Goal: Task Accomplishment & Management: Use online tool/utility

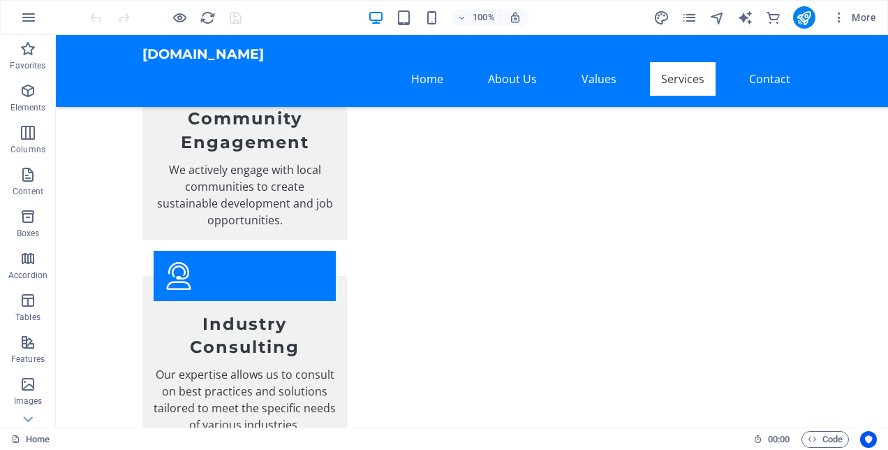
scroll to position [3259, 0]
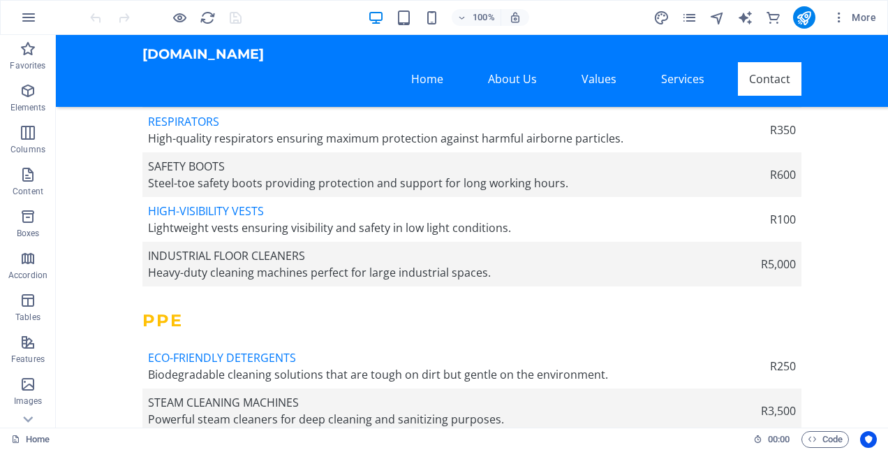
scroll to position [4675, 0]
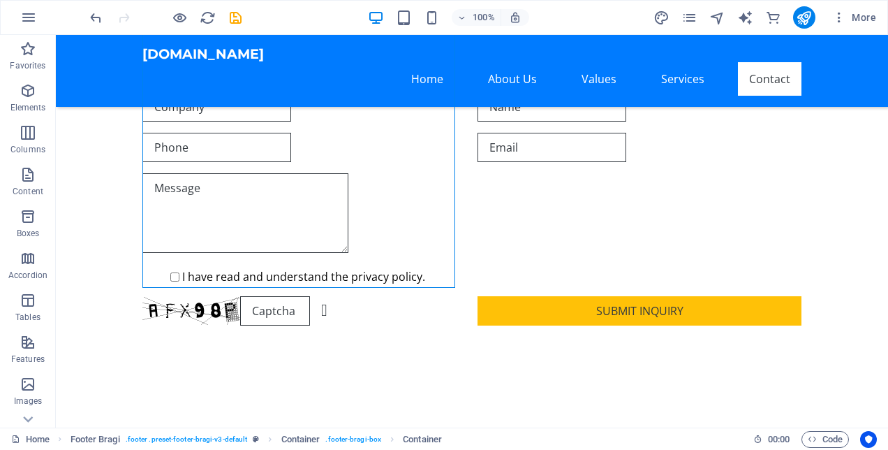
scroll to position [5071, 0]
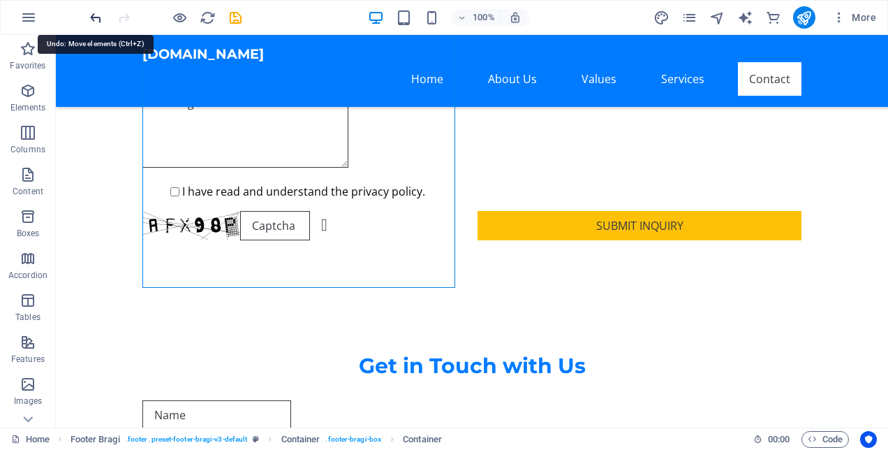
click at [101, 10] on icon "undo" at bounding box center [96, 18] width 16 height 16
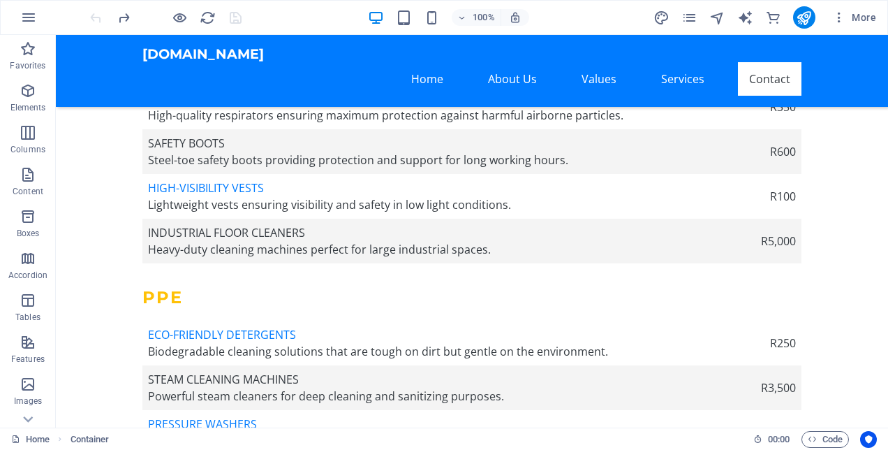
scroll to position [4675, 0]
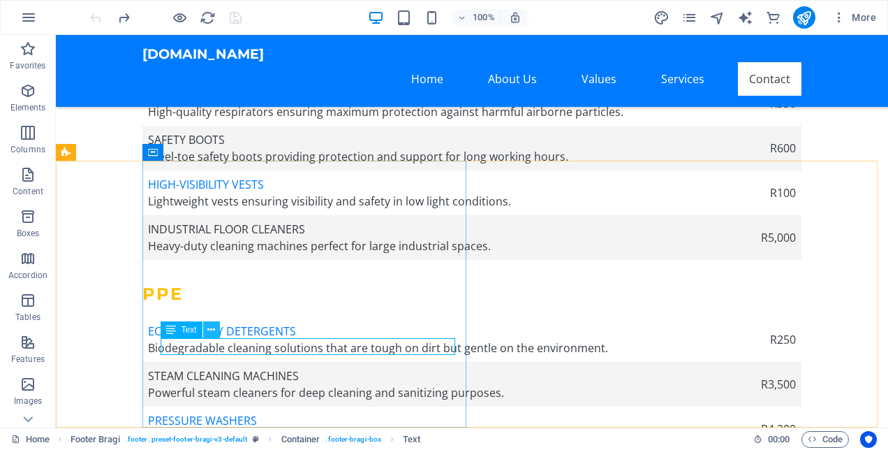
click at [209, 321] on button at bounding box center [211, 329] width 17 height 17
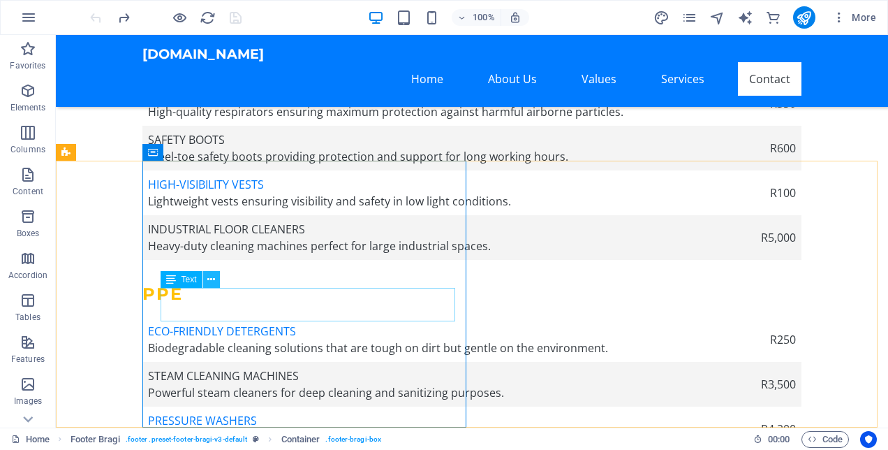
click at [208, 274] on icon at bounding box center [211, 279] width 8 height 15
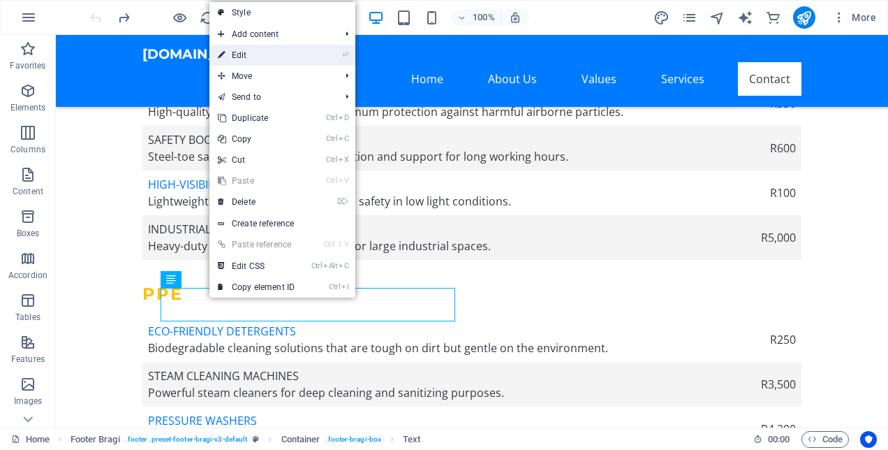
click at [257, 61] on link "⏎ Edit" at bounding box center [256, 55] width 94 height 21
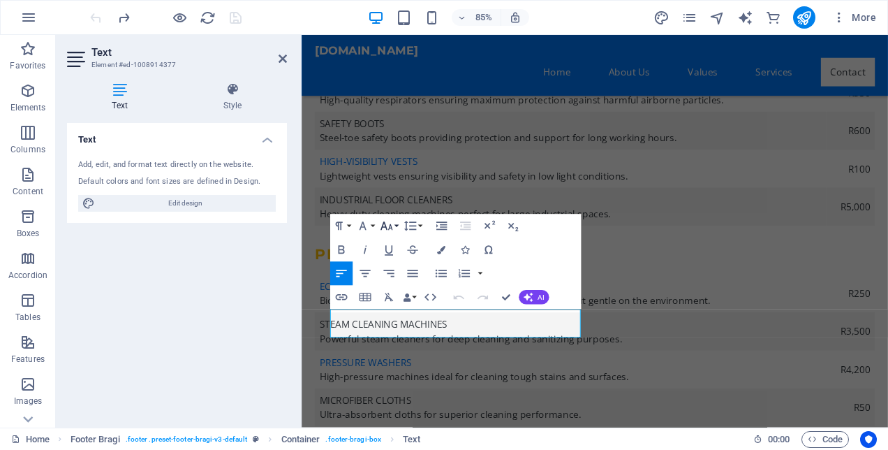
scroll to position [4605, 0]
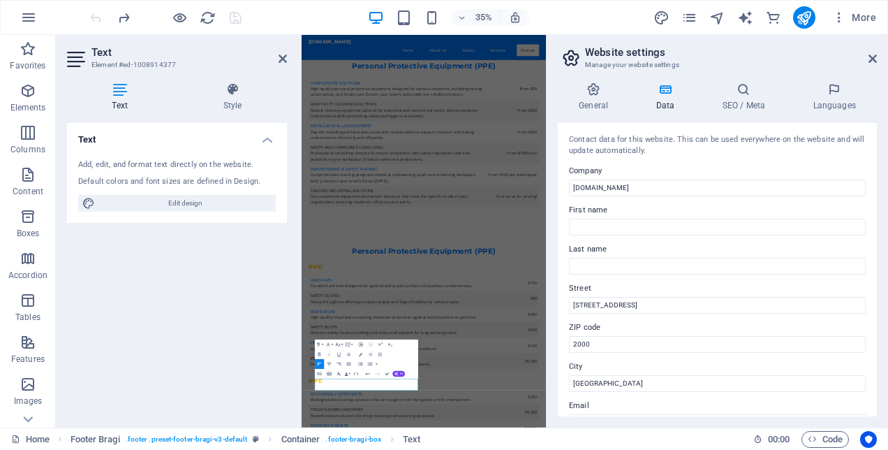
scroll to position [4507, 0]
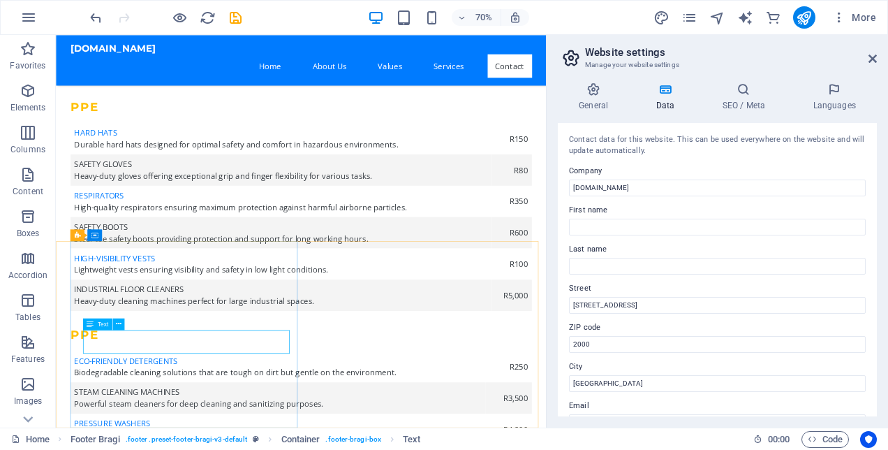
click at [94, 327] on div "Text" at bounding box center [96, 324] width 29 height 12
click at [116, 319] on icon at bounding box center [119, 323] width 6 height 10
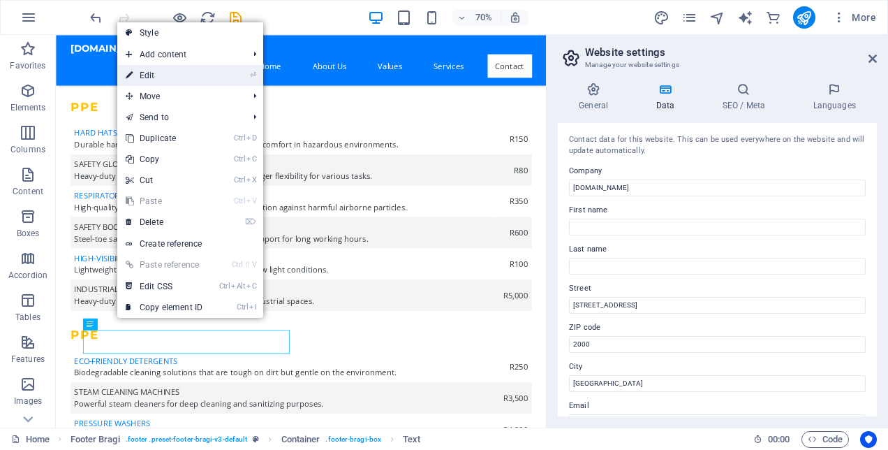
click at [179, 75] on link "⏎ Edit" at bounding box center [164, 75] width 94 height 21
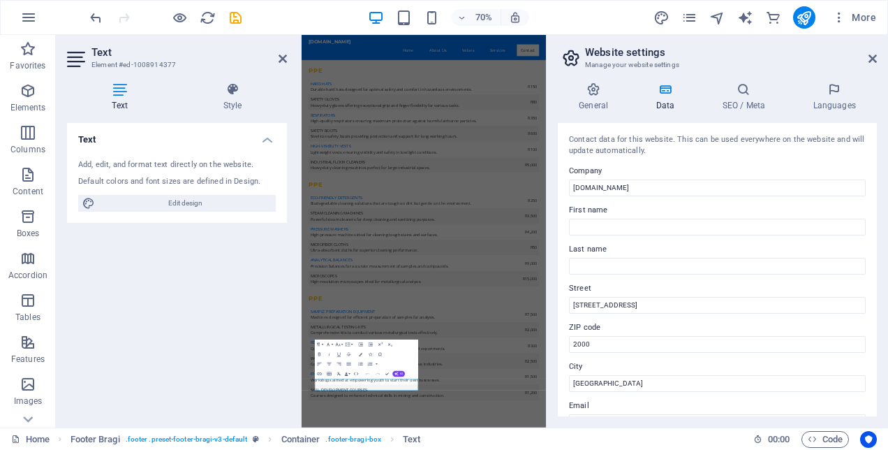
scroll to position [3947, 0]
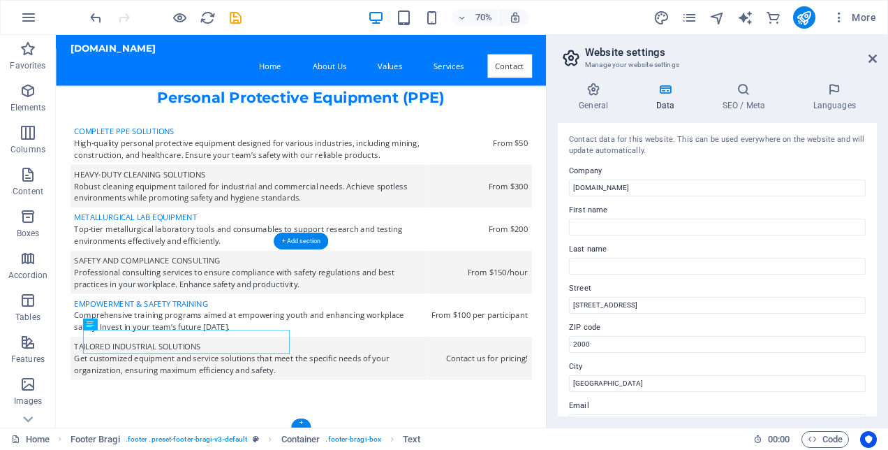
scroll to position [4507, 0]
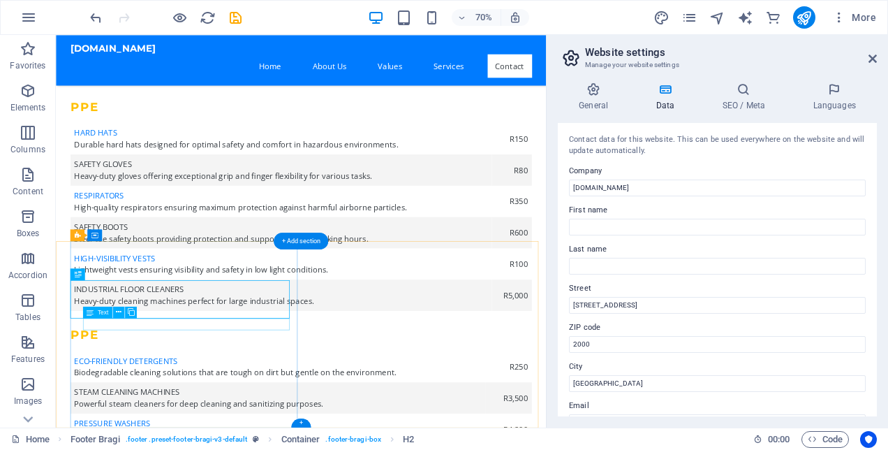
click at [119, 314] on icon at bounding box center [119, 312] width 6 height 10
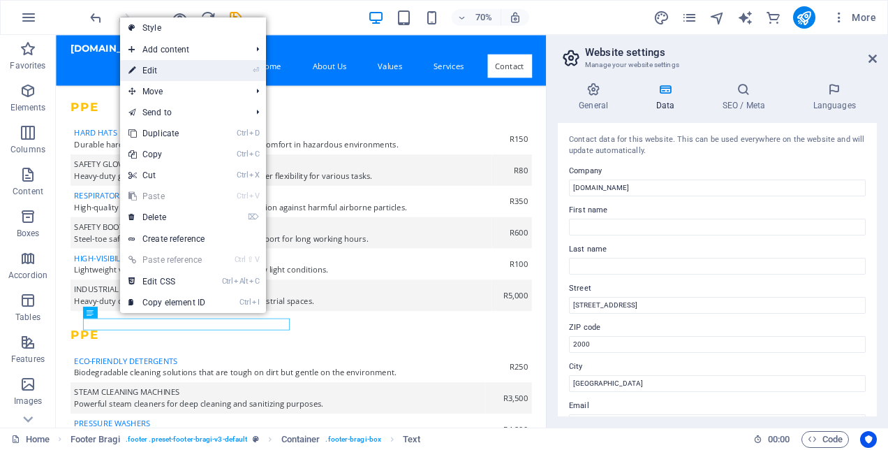
click at [172, 75] on link "⏎ Edit" at bounding box center [167, 70] width 94 height 21
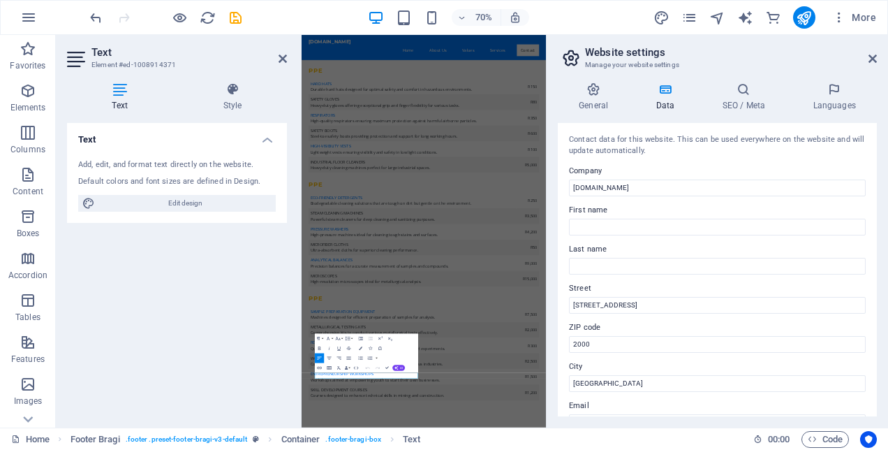
scroll to position [3947, 0]
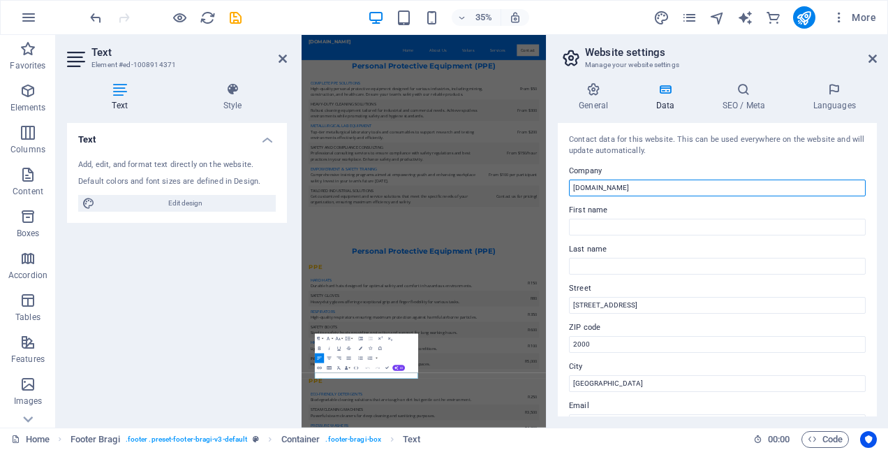
click at [631, 186] on input "[DOMAIN_NAME]" at bounding box center [717, 187] width 297 height 17
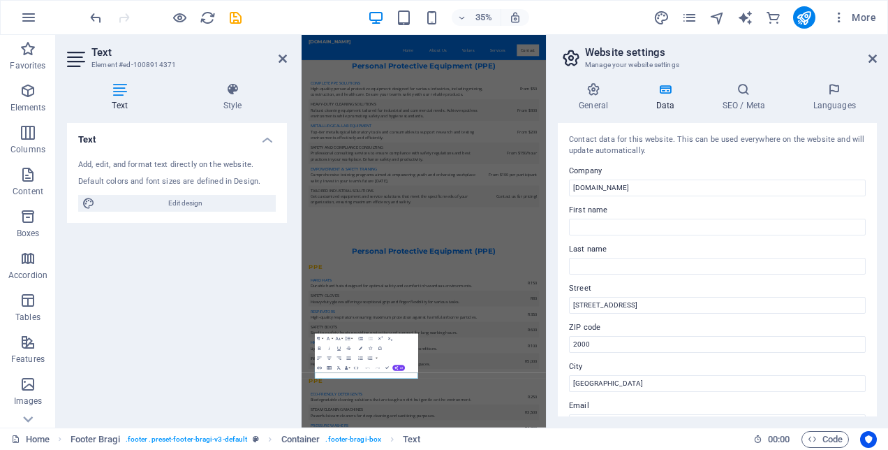
click at [867, 115] on div "General Data SEO / Meta Languages Website name [DOMAIN_NAME] Logo Drag files he…" at bounding box center [717, 249] width 319 height 334
click at [872, 61] on icon at bounding box center [872, 58] width 8 height 11
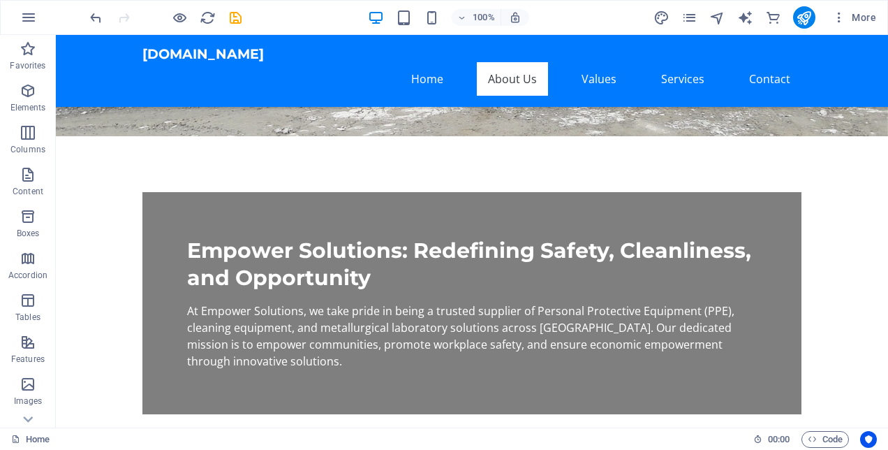
scroll to position [472, 0]
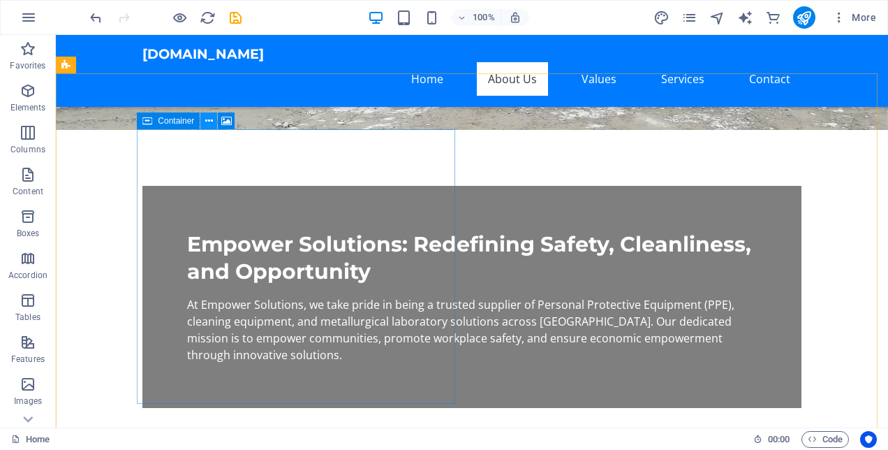
click at [212, 119] on icon at bounding box center [209, 121] width 8 height 15
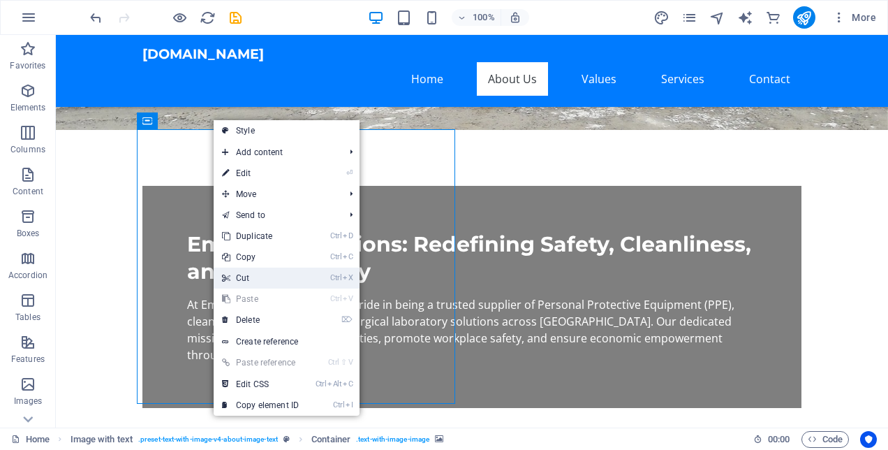
click at [262, 281] on link "Ctrl X Cut" at bounding box center [261, 277] width 94 height 21
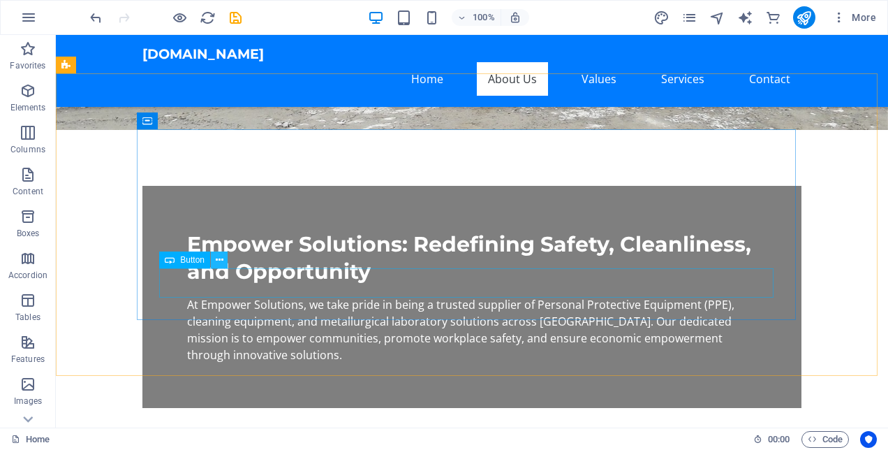
click at [218, 258] on icon at bounding box center [220, 260] width 8 height 15
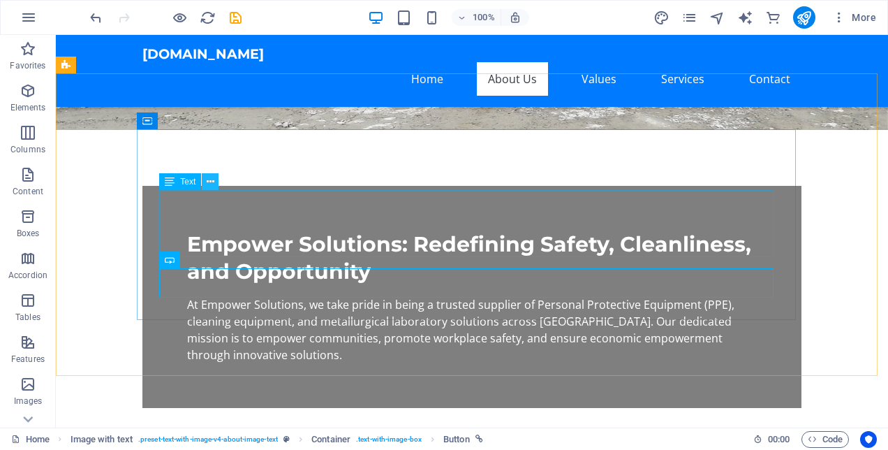
click at [207, 182] on icon at bounding box center [211, 182] width 8 height 15
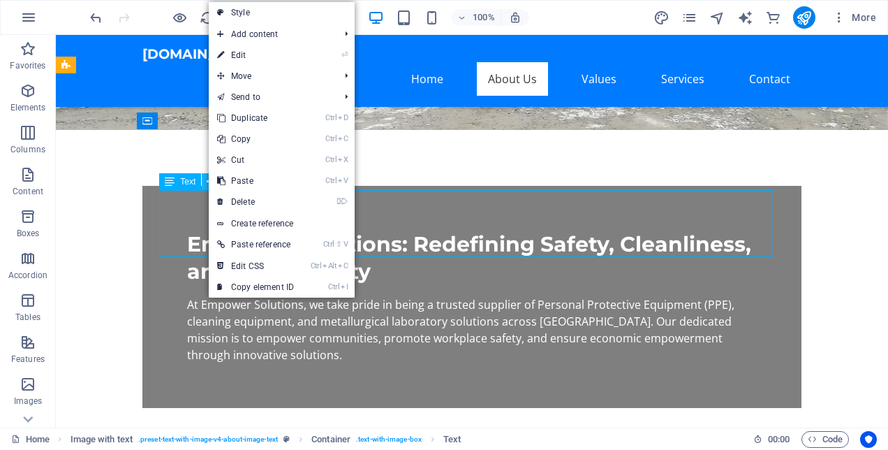
click at [207, 182] on icon at bounding box center [211, 182] width 8 height 15
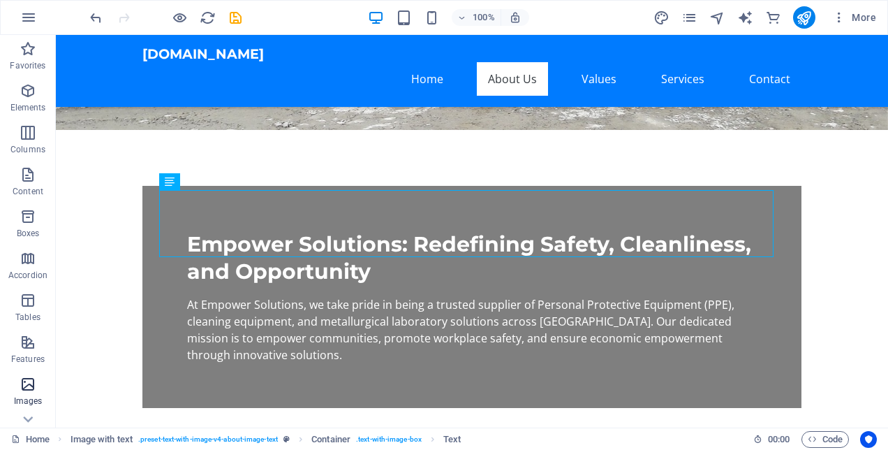
click at [29, 384] on icon "button" at bounding box center [28, 384] width 17 height 17
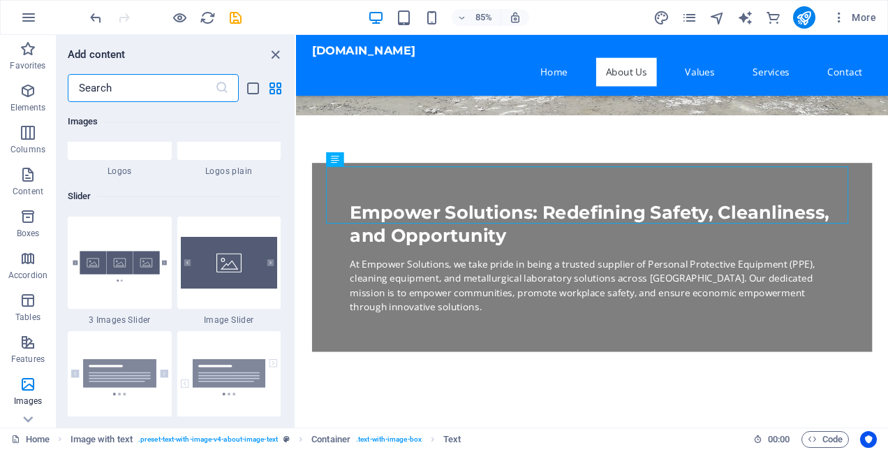
scroll to position [7860, 0]
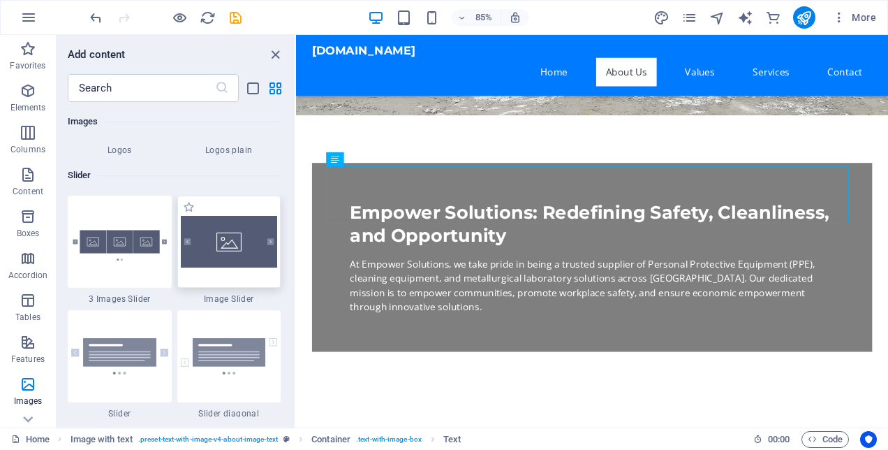
click at [234, 254] on img at bounding box center [229, 242] width 97 height 52
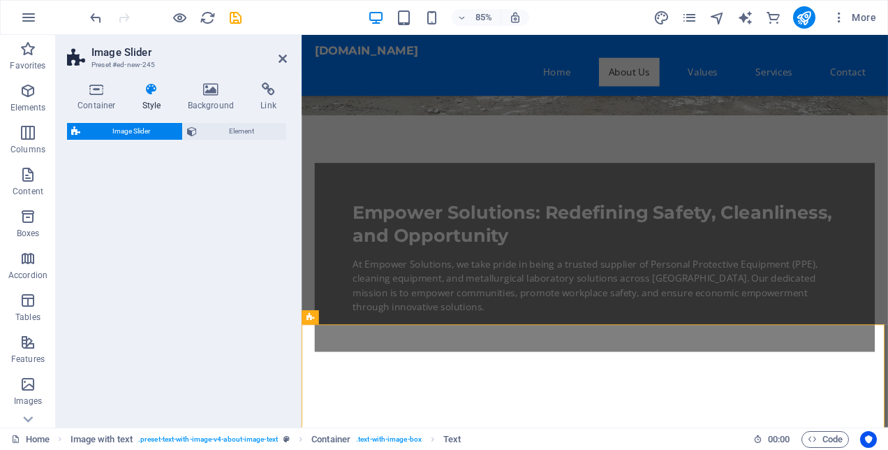
select select "rem"
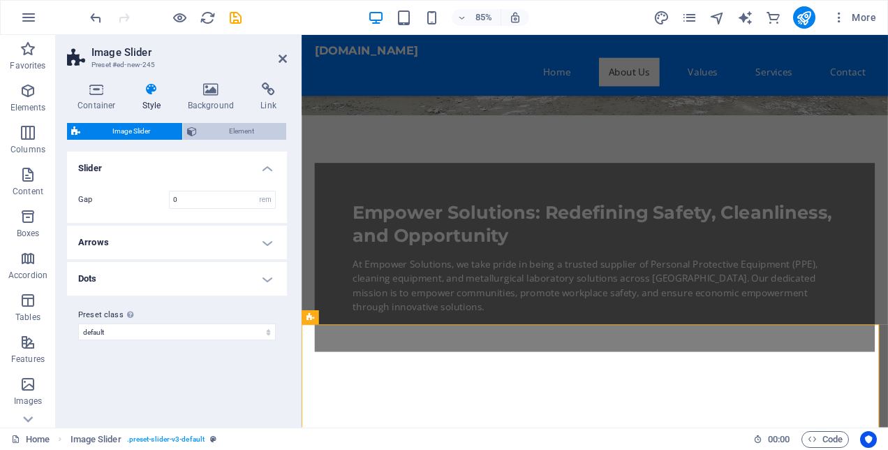
click at [205, 132] on span "Element" at bounding box center [241, 131] width 81 height 17
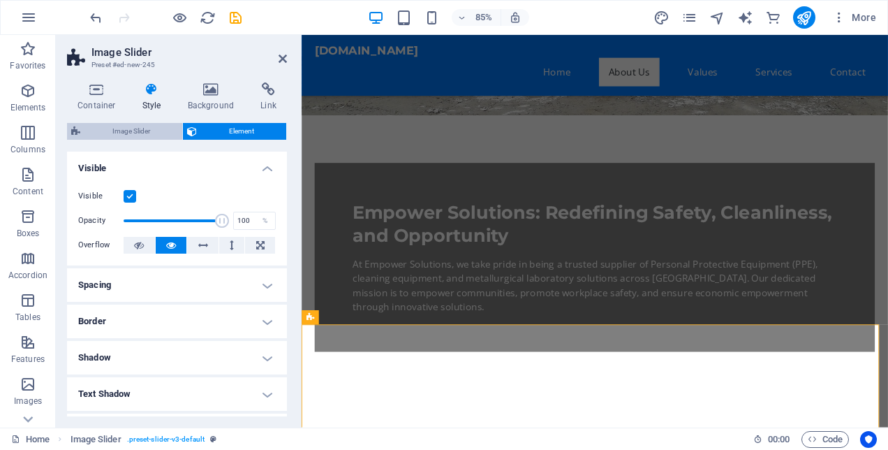
click at [147, 127] on span "Image Slider" at bounding box center [131, 131] width 94 height 17
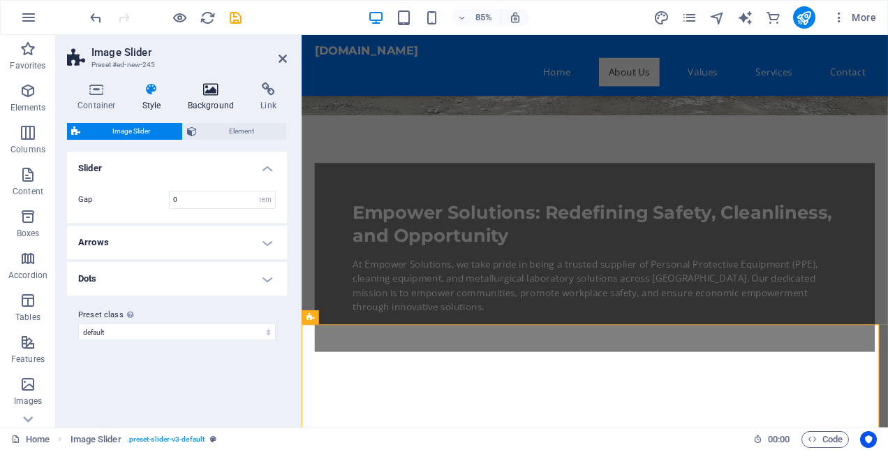
click at [207, 96] on h4 "Background" at bounding box center [213, 96] width 73 height 29
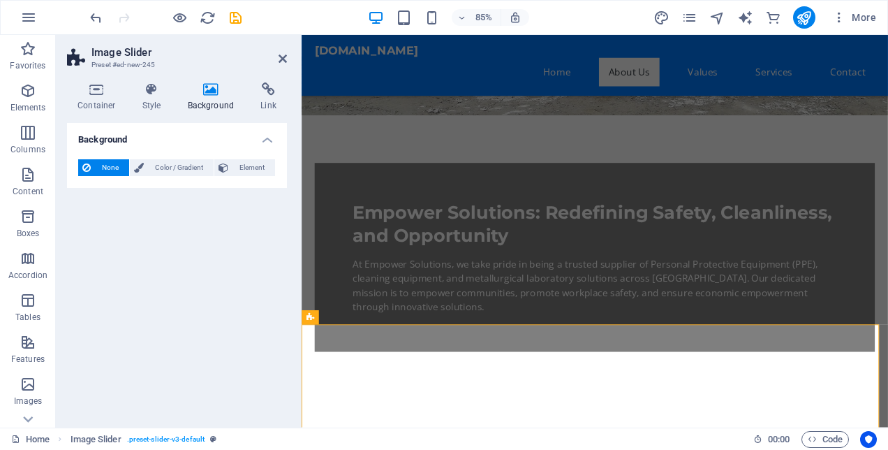
click at [207, 96] on h4 "Background" at bounding box center [213, 96] width 73 height 29
click at [110, 101] on h4 "Container" at bounding box center [99, 96] width 65 height 29
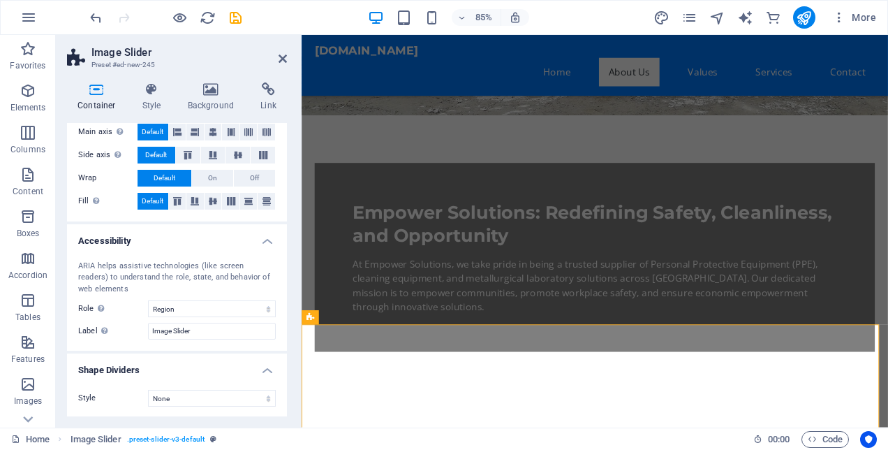
scroll to position [0, 0]
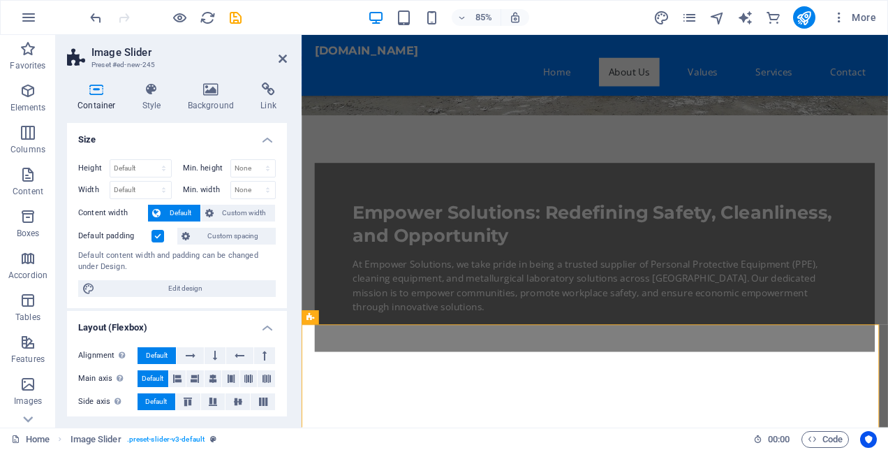
drag, startPoint x: 282, startPoint y: 193, endPoint x: 284, endPoint y: 257, distance: 63.6
click at [284, 257] on div "Size Height Default px rem % vh vw Min. height None px rem % vh vw Width Defaul…" at bounding box center [177, 269] width 220 height 293
click at [204, 103] on h4 "Background" at bounding box center [213, 96] width 73 height 29
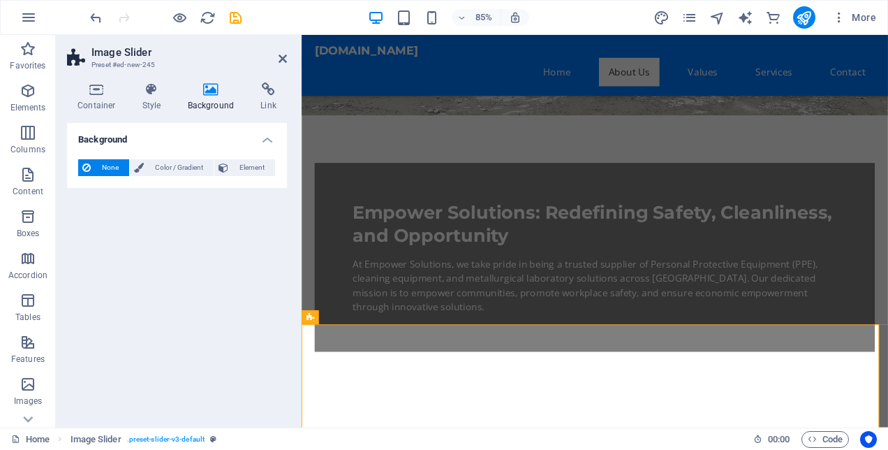
click at [204, 103] on h4 "Background" at bounding box center [213, 96] width 73 height 29
click at [29, 24] on icon "button" at bounding box center [28, 17] width 17 height 17
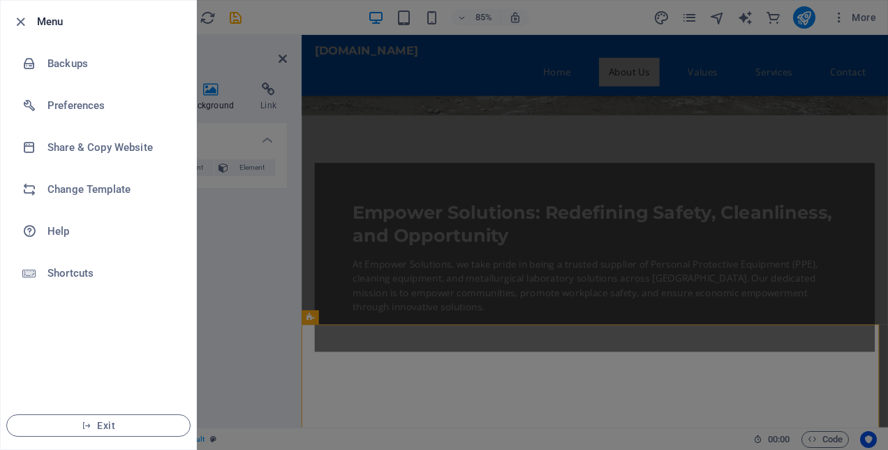
click at [254, 29] on div at bounding box center [444, 225] width 888 height 450
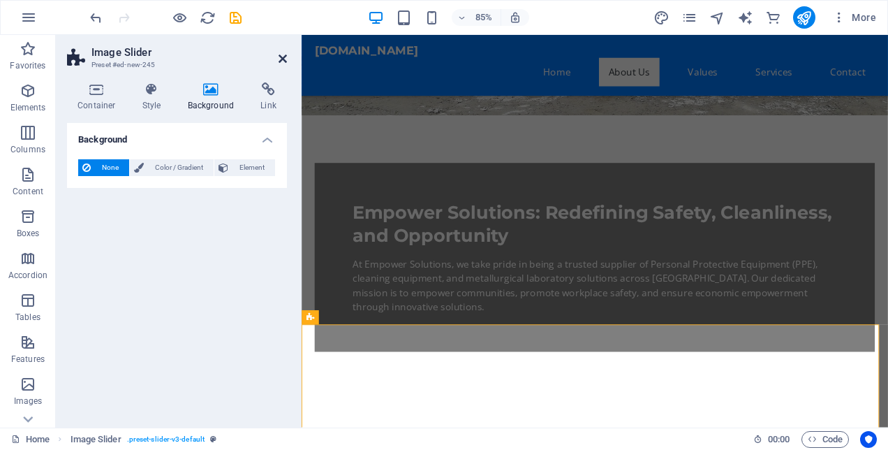
click at [284, 54] on icon at bounding box center [283, 58] width 8 height 11
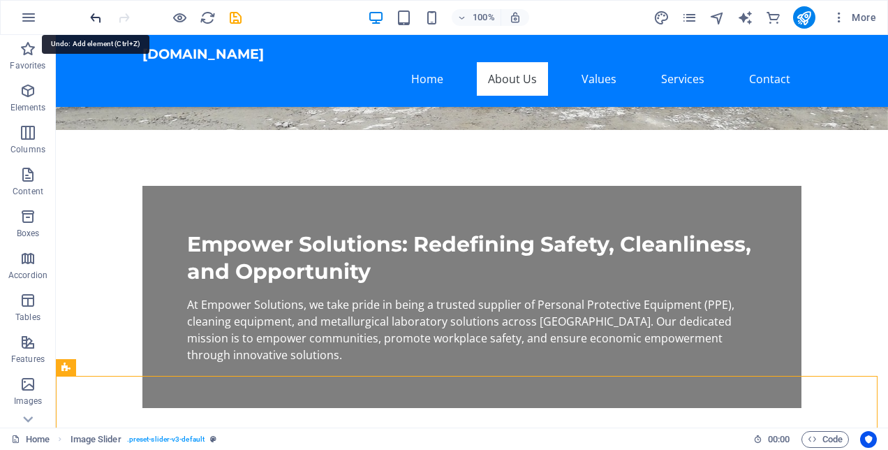
click at [97, 13] on icon "undo" at bounding box center [96, 18] width 16 height 16
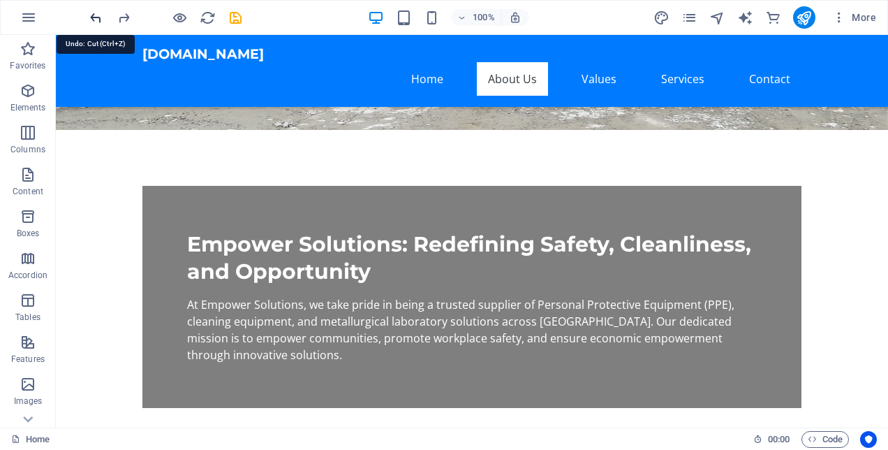
click at [97, 13] on icon "undo" at bounding box center [96, 18] width 16 height 16
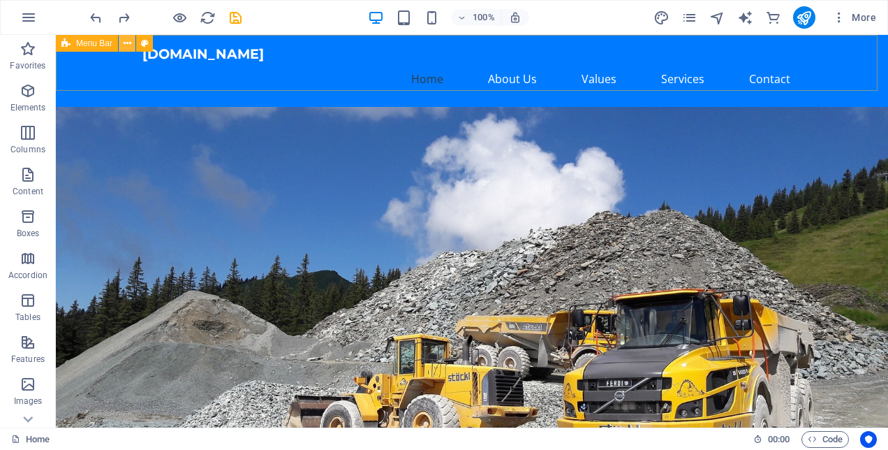
click at [124, 40] on icon at bounding box center [128, 43] width 8 height 15
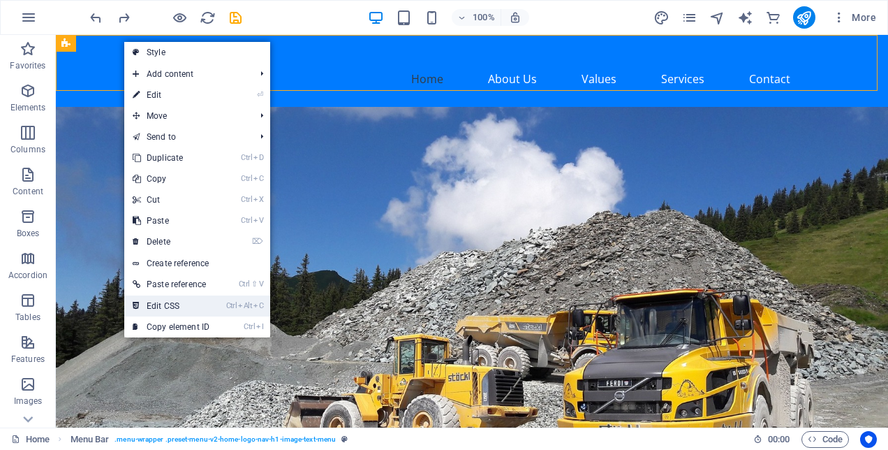
click at [207, 297] on link "Ctrl Alt C Edit CSS" at bounding box center [171, 305] width 94 height 21
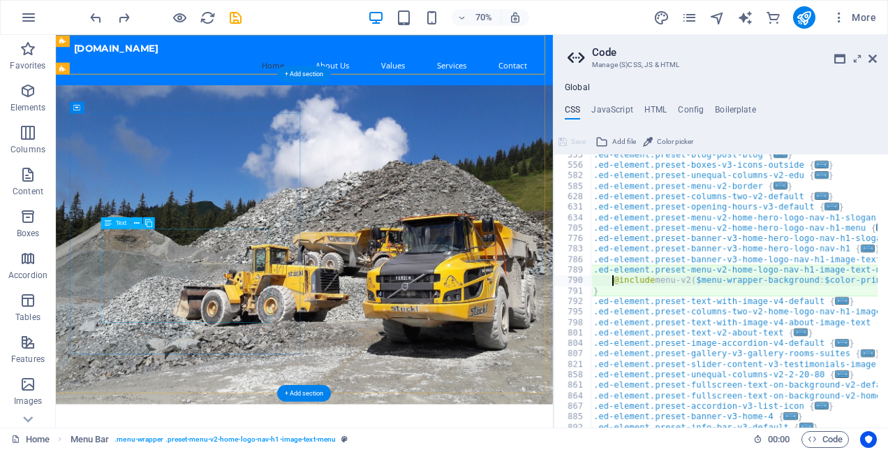
scroll to position [581, 0]
type textarea "@include menu-v2($menu-wrapper-background: $color-primary, $menu-link-tt: none);"
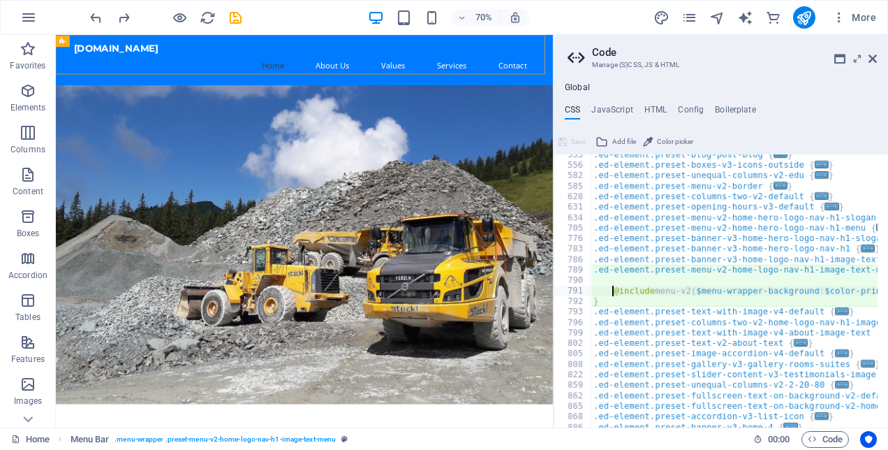
scroll to position [0, 3]
click at [869, 59] on icon at bounding box center [872, 58] width 8 height 11
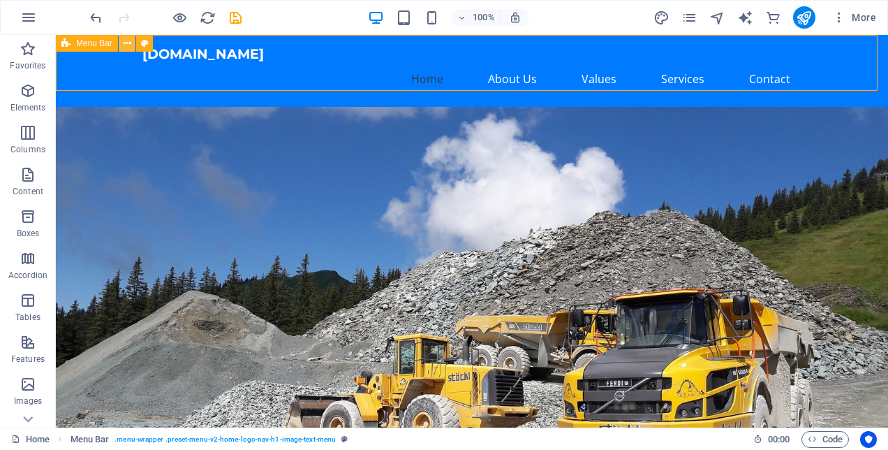
click at [131, 42] on button at bounding box center [127, 43] width 17 height 17
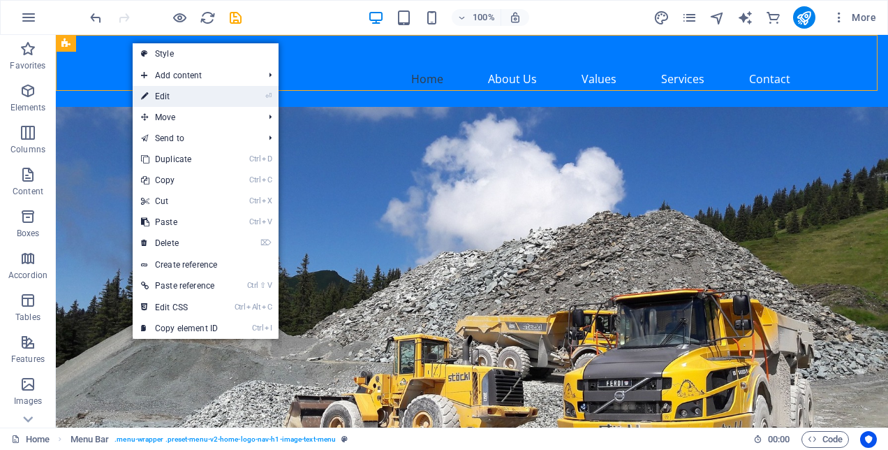
click at [166, 99] on link "⏎ Edit" at bounding box center [180, 96] width 94 height 21
select select "header"
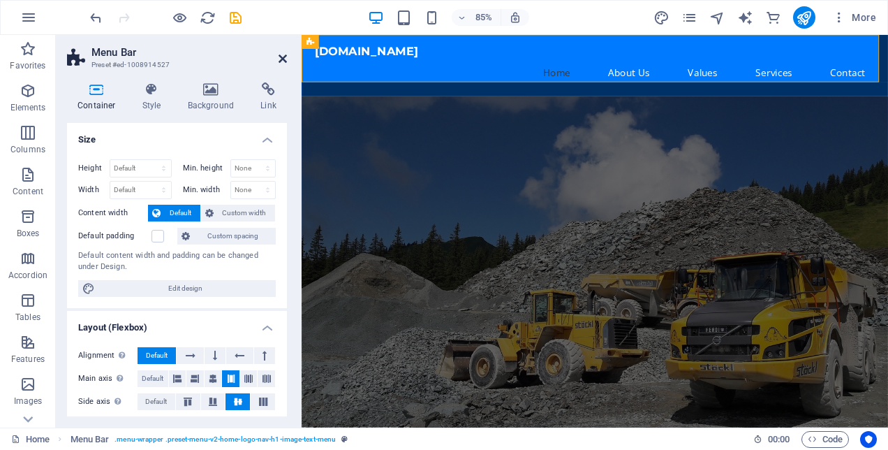
click at [285, 60] on icon at bounding box center [283, 58] width 8 height 11
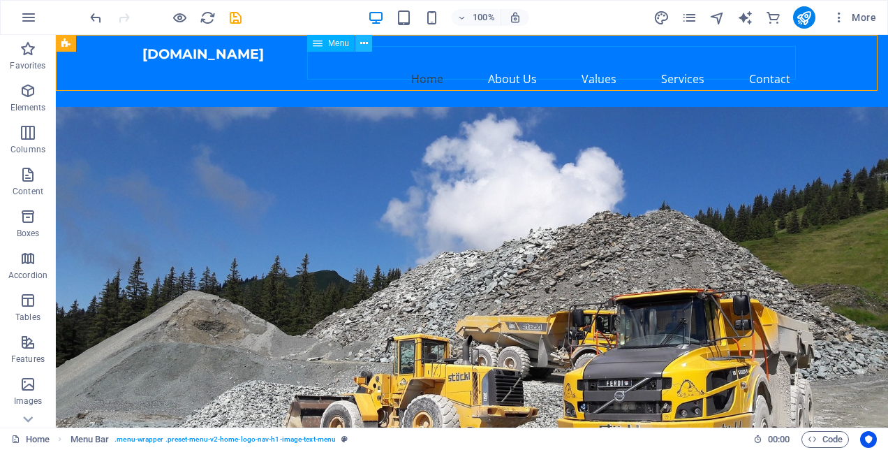
click at [364, 43] on icon at bounding box center [364, 43] width 8 height 15
click at [366, 42] on icon at bounding box center [364, 43] width 8 height 15
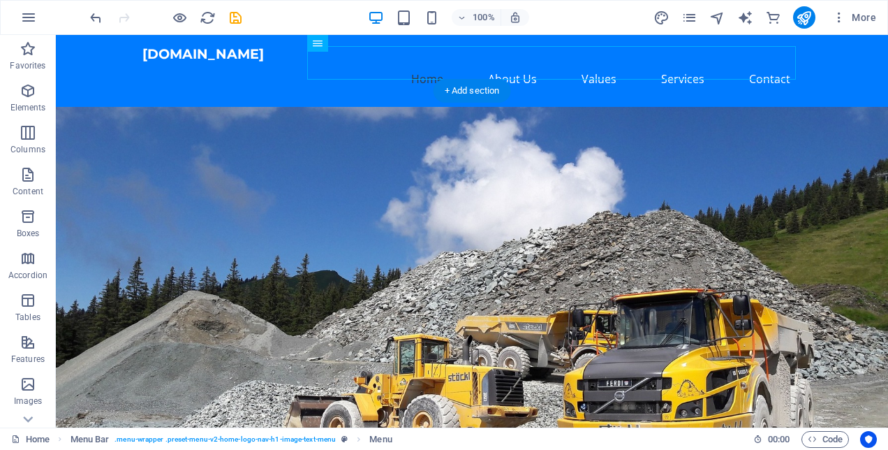
click at [304, 137] on figure at bounding box center [472, 334] width 832 height 455
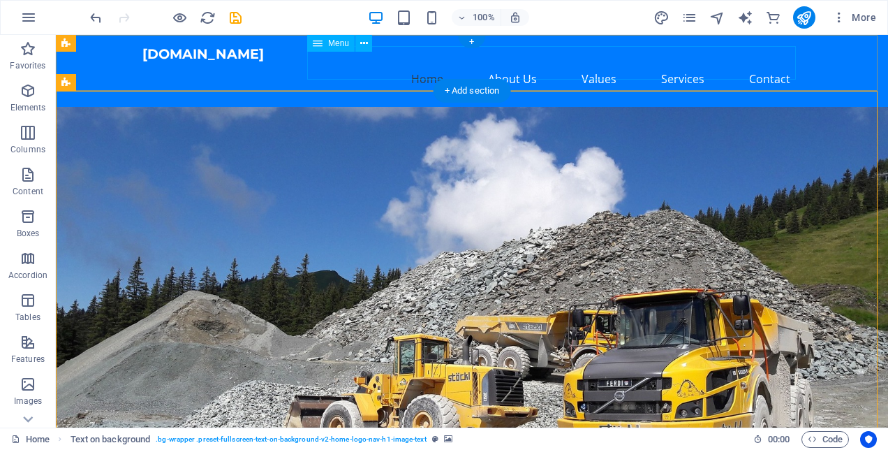
click at [684, 65] on nav "Home About Us Values Services Contact" at bounding box center [471, 79] width 659 height 34
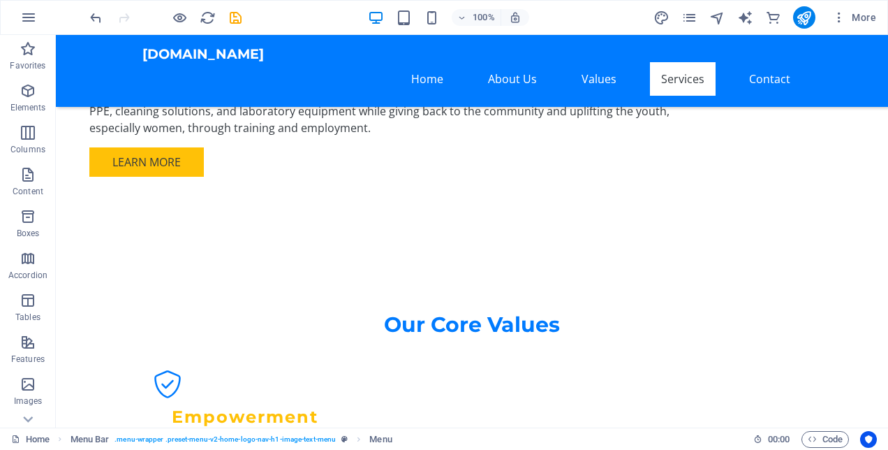
scroll to position [1436, 0]
